Goal: Task Accomplishment & Management: Manage account settings

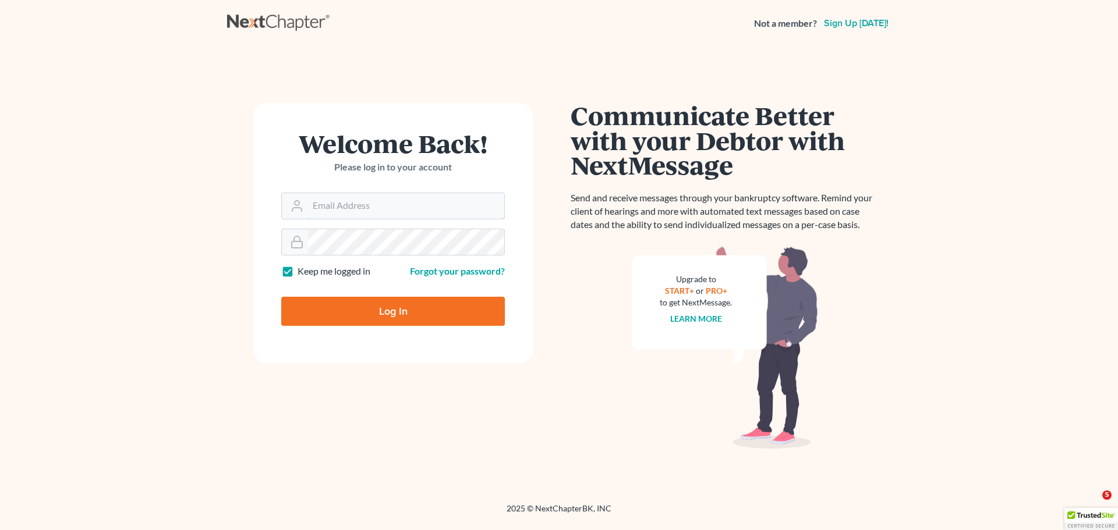
type input "[EMAIL_ADDRESS][DOMAIN_NAME]"
type input "Thinking..."
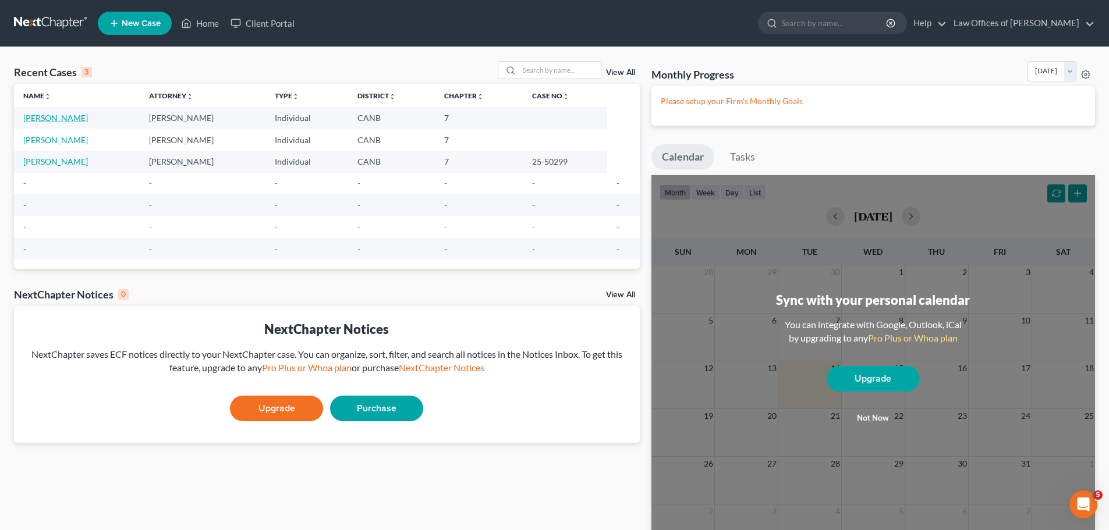
click at [69, 116] on link "Cataquiz, Anwar" at bounding box center [55, 118] width 65 height 10
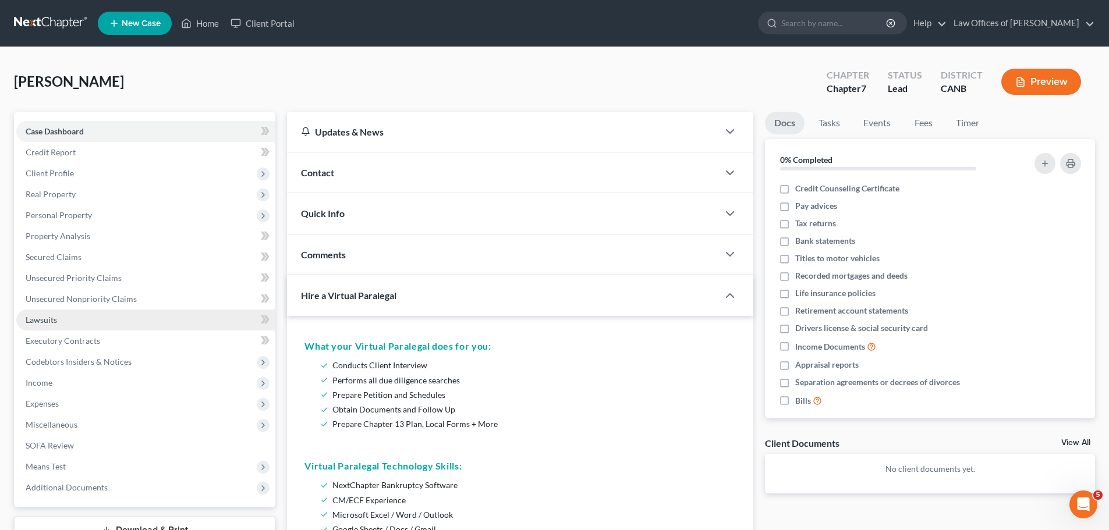
click at [56, 317] on span "Lawsuits" at bounding box center [41, 320] width 31 height 10
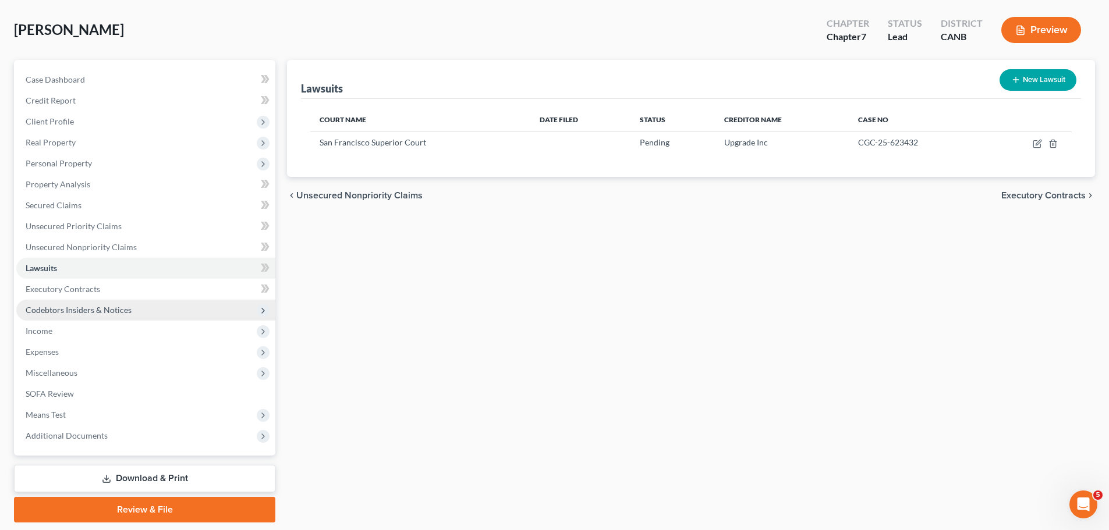
scroll to position [77, 0]
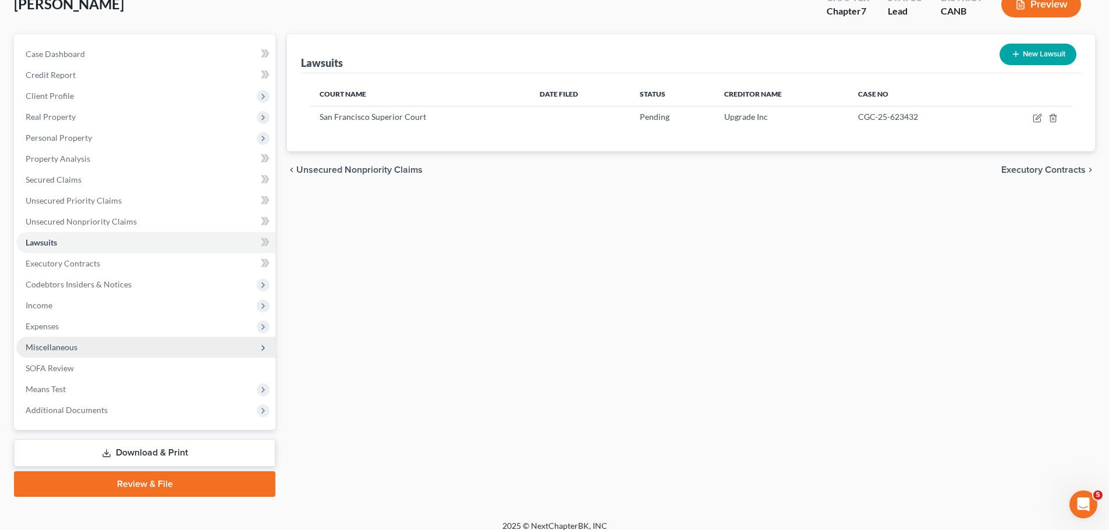
click at [66, 342] on span "Miscellaneous" at bounding box center [52, 347] width 52 height 10
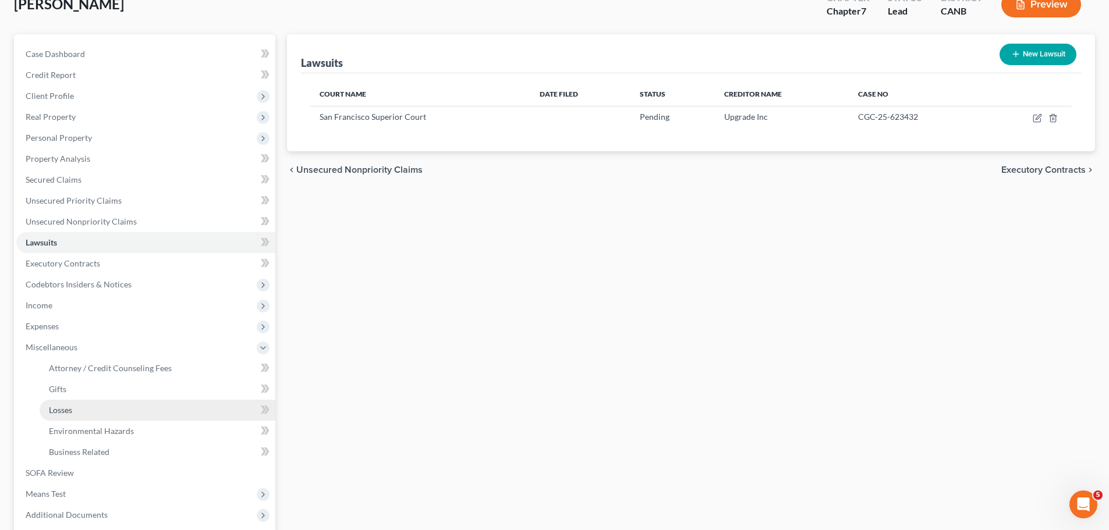
click at [60, 407] on span "Losses" at bounding box center [60, 410] width 23 height 10
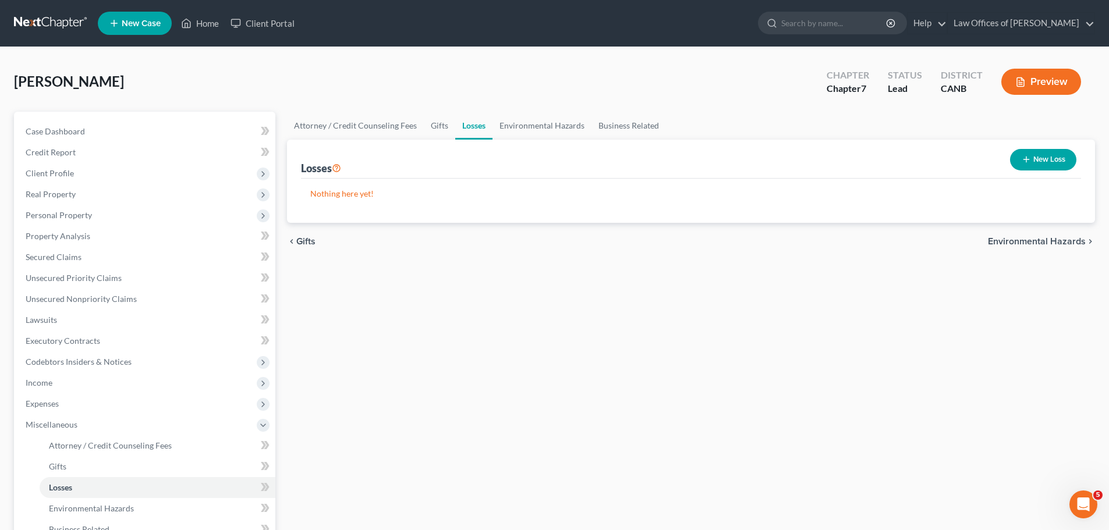
click at [1041, 154] on button "New Loss" at bounding box center [1043, 160] width 66 height 22
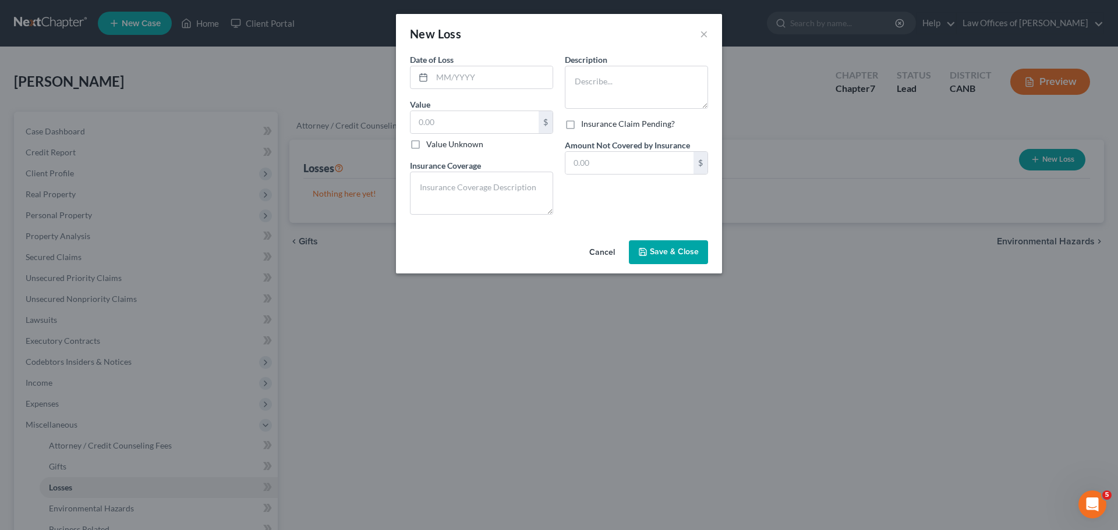
click at [595, 246] on button "Cancel" at bounding box center [602, 253] width 44 height 23
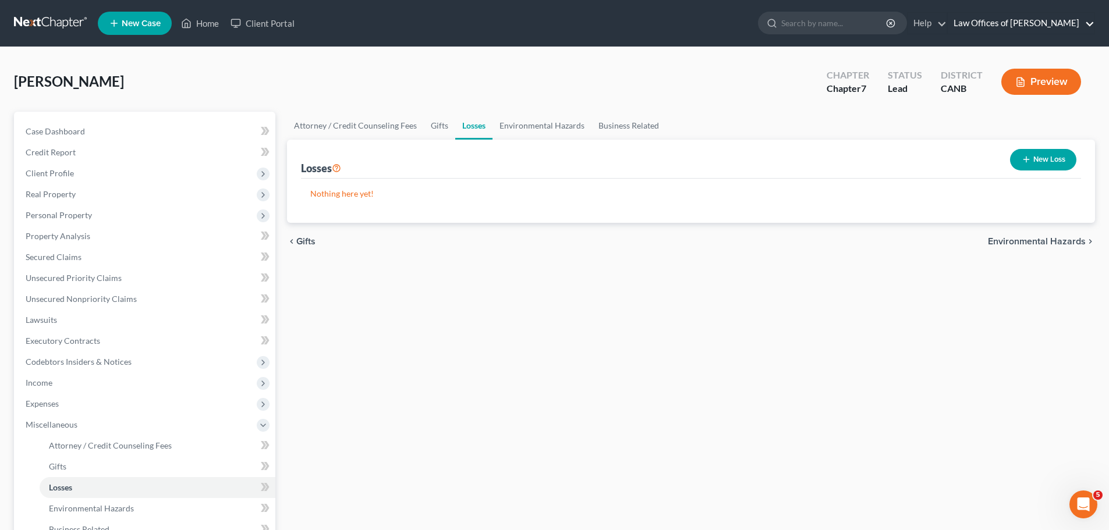
click at [1018, 23] on link "Law Offices of Keith F. Carr" at bounding box center [1021, 23] width 147 height 21
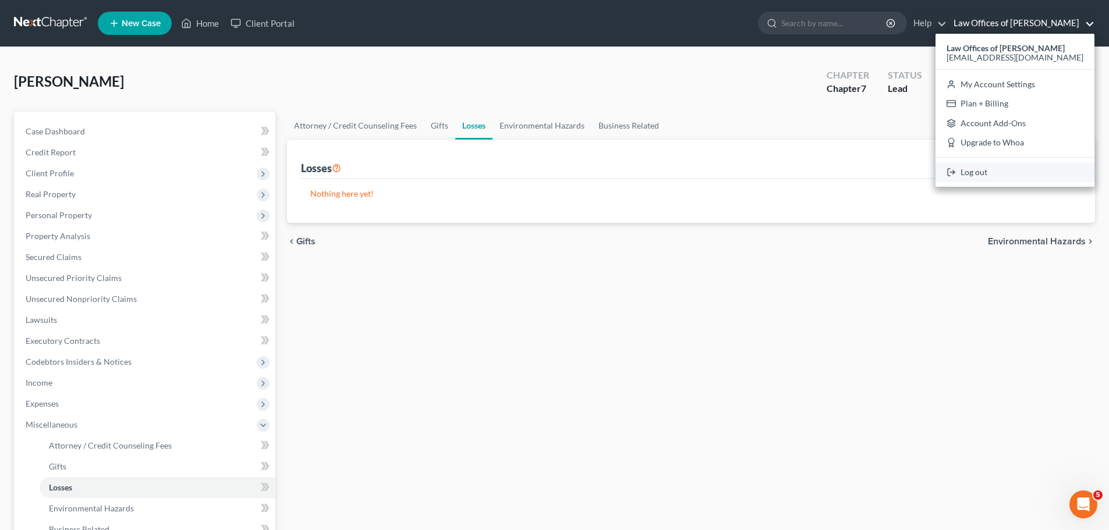
click at [1001, 173] on link "Log out" at bounding box center [1014, 172] width 159 height 20
